Goal: Transaction & Acquisition: Subscribe to service/newsletter

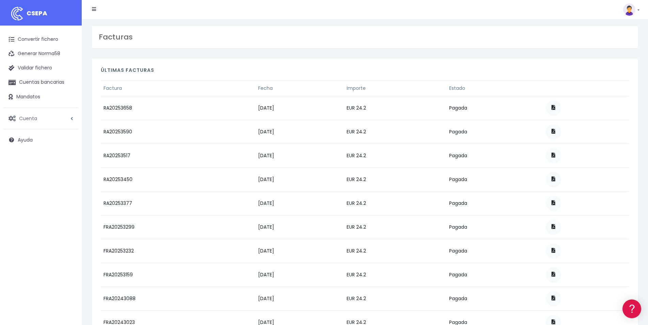
click at [34, 119] on span "Cuenta" at bounding box center [28, 118] width 18 height 7
click at [28, 148] on link "Suscripción" at bounding box center [44, 147] width 67 height 12
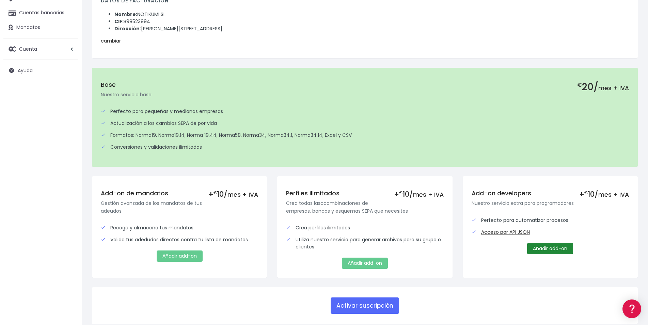
click at [562, 248] on link "Añadir add-on" at bounding box center [550, 248] width 46 height 11
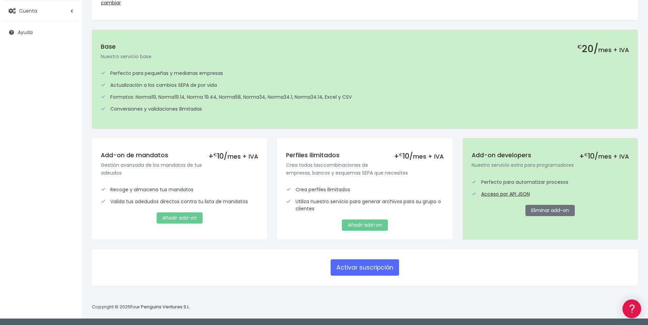
click at [483, 292] on div "Activar suscripción" at bounding box center [365, 272] width 556 height 46
click at [378, 272] on button "Activar suscripción" at bounding box center [364, 267] width 68 height 16
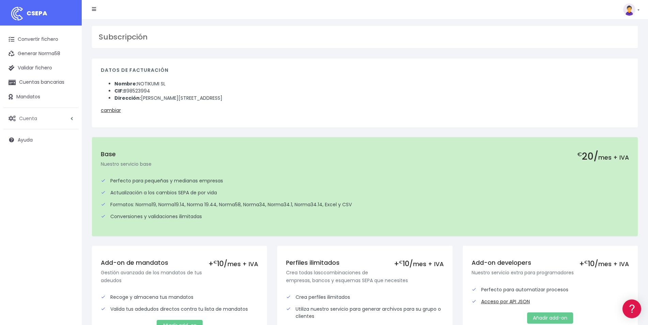
click at [28, 119] on span "Cuenta" at bounding box center [28, 118] width 18 height 7
click at [28, 149] on link "Suscripción" at bounding box center [44, 147] width 67 height 12
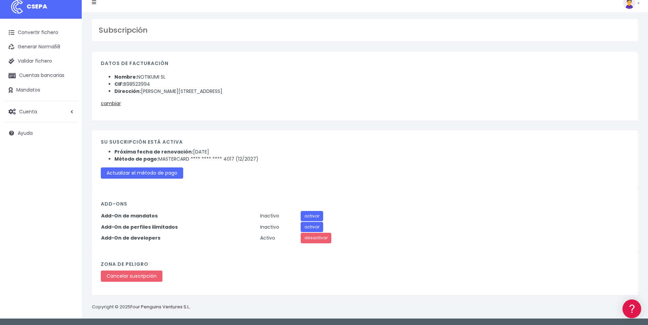
click at [408, 116] on div "Datos de facturación Nombre: NOTIKUMI SL CIF: B98523994 Dirección: Calle Calvo …" at bounding box center [365, 86] width 546 height 69
click at [25, 33] on link "Convertir fichero" at bounding box center [40, 33] width 75 height 14
